Goal: Task Accomplishment & Management: Manage account settings

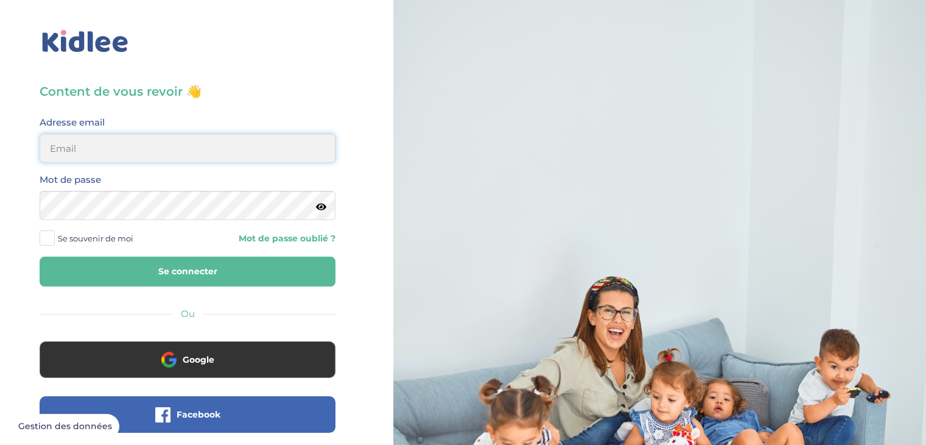
type input "franz.satta@gmail.com"
click at [47, 239] on span at bounding box center [47, 237] width 15 height 15
click at [0, 0] on input "Se souvenir de moi" at bounding box center [0, 0] width 0 height 0
click at [112, 263] on button "Se connecter" at bounding box center [188, 271] width 296 height 30
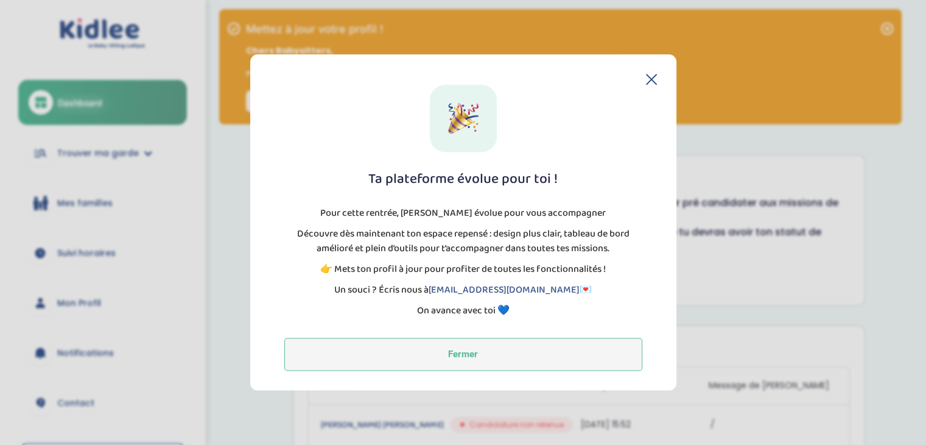
click at [473, 352] on button "Fermer" at bounding box center [463, 354] width 358 height 33
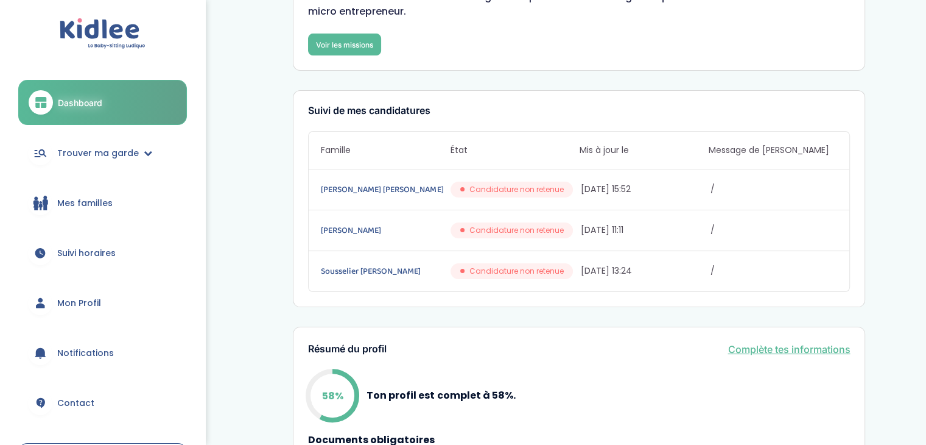
scroll to position [162, 0]
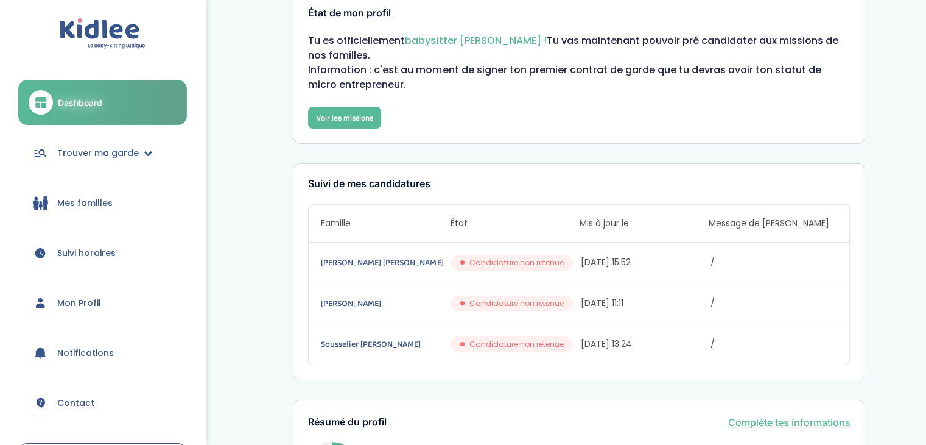
click at [150, 154] on link "Trouver ma garde" at bounding box center [102, 153] width 169 height 44
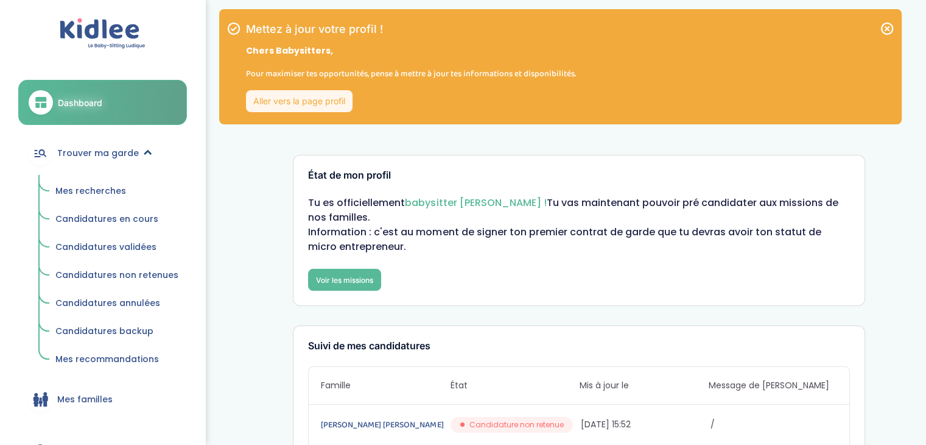
click at [149, 154] on link "Trouver ma garde" at bounding box center [102, 153] width 169 height 44
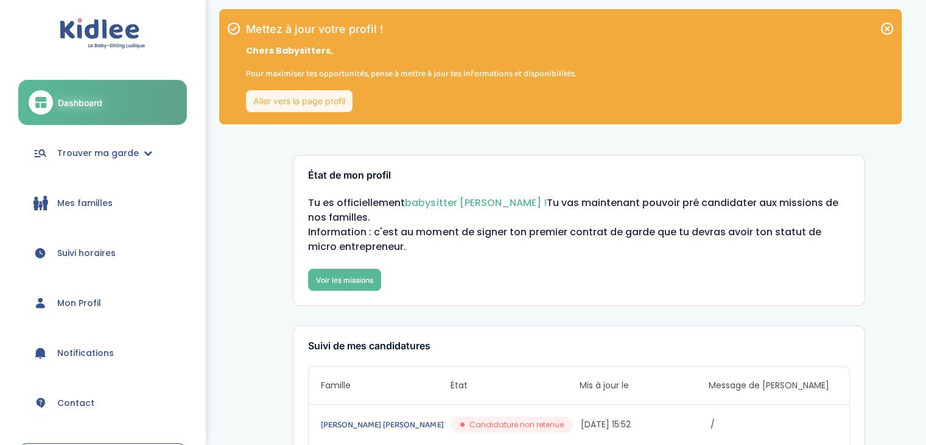
click at [334, 104] on link "Aller vers la page profil" at bounding box center [299, 101] width 107 height 22
click at [319, 100] on link "Aller vers la page profil" at bounding box center [299, 101] width 107 height 22
